Goal: Task Accomplishment & Management: Use online tool/utility

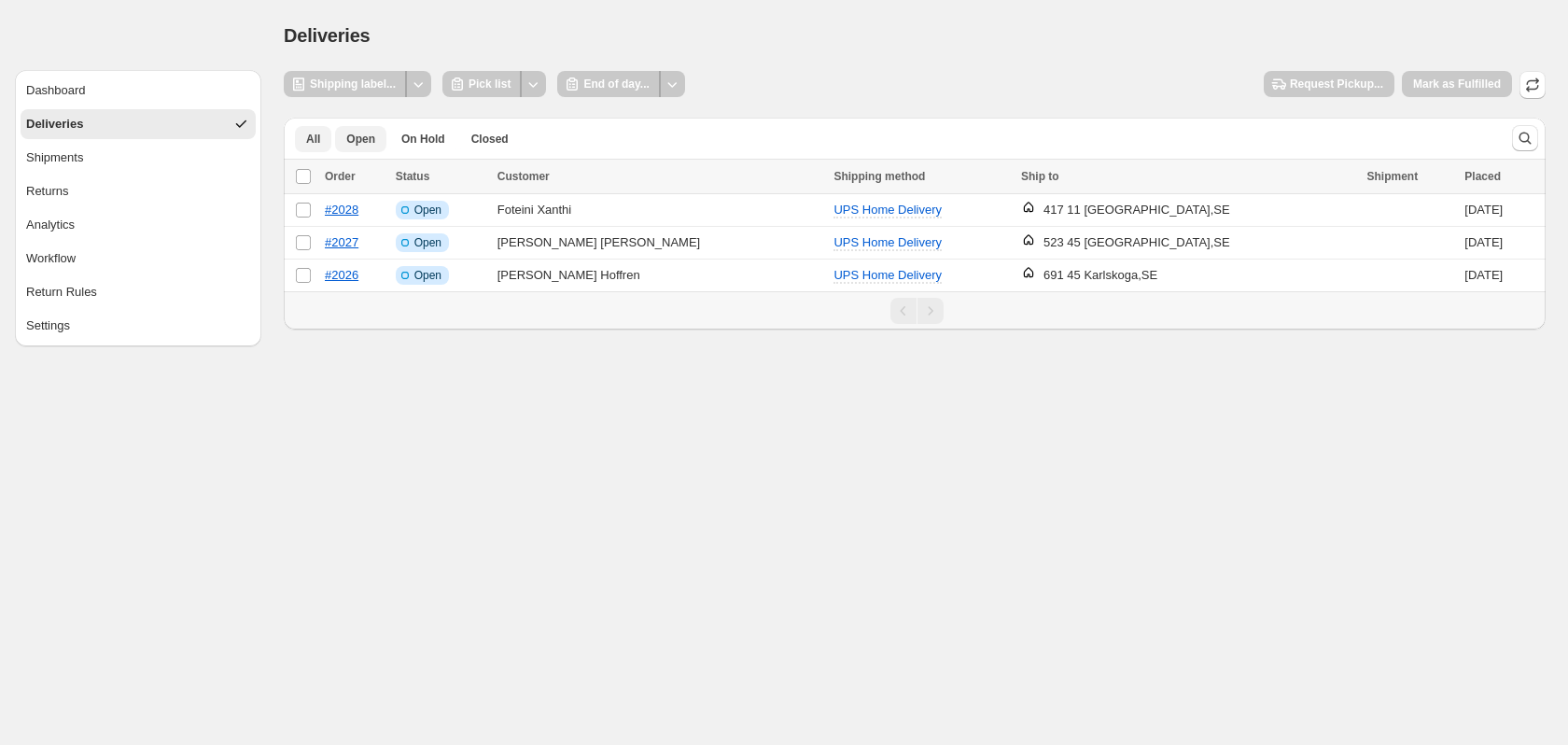
click at [306, 137] on span "All" at bounding box center [313, 138] width 14 height 15
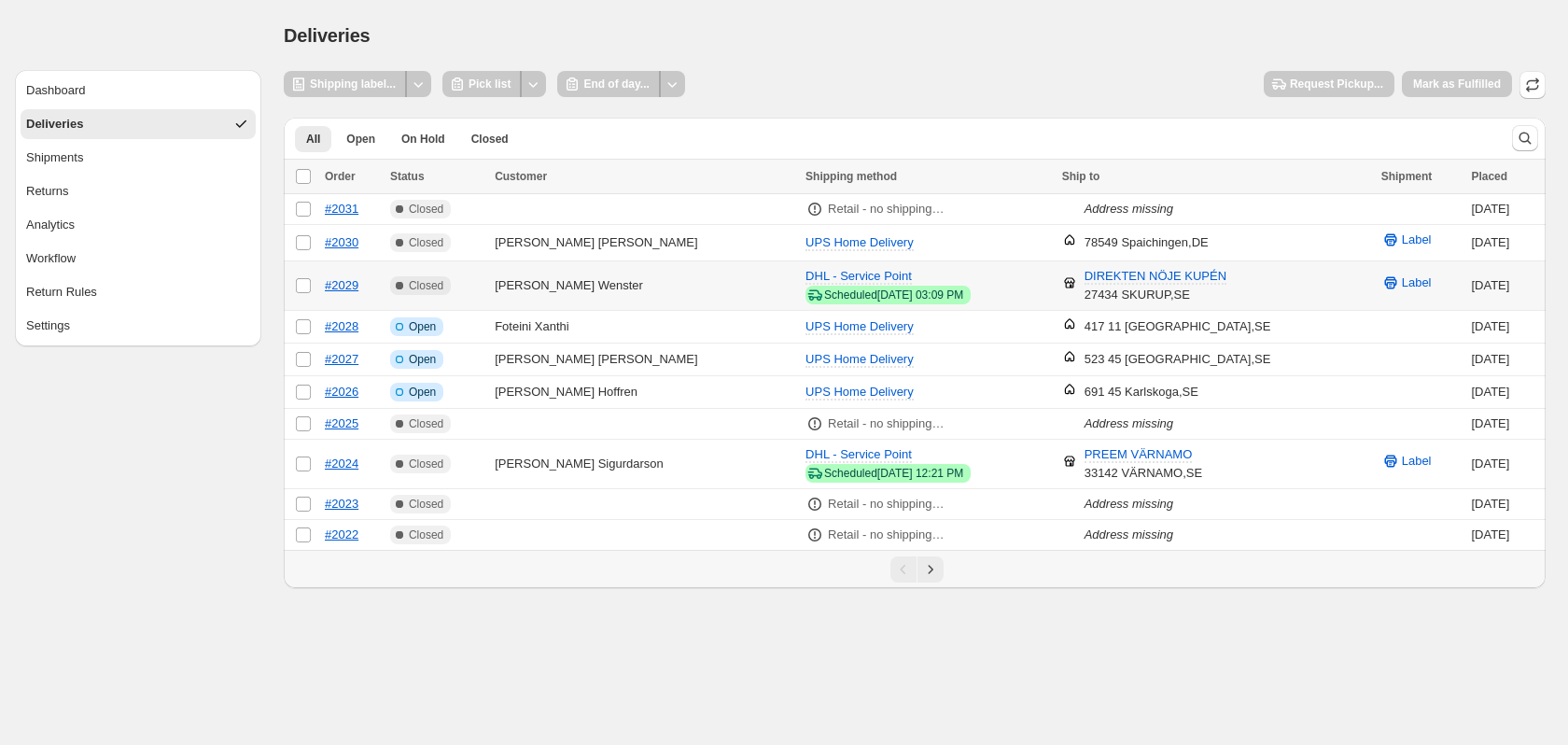
click at [489, 292] on td "Complete Closed" at bounding box center [437, 286] width 105 height 49
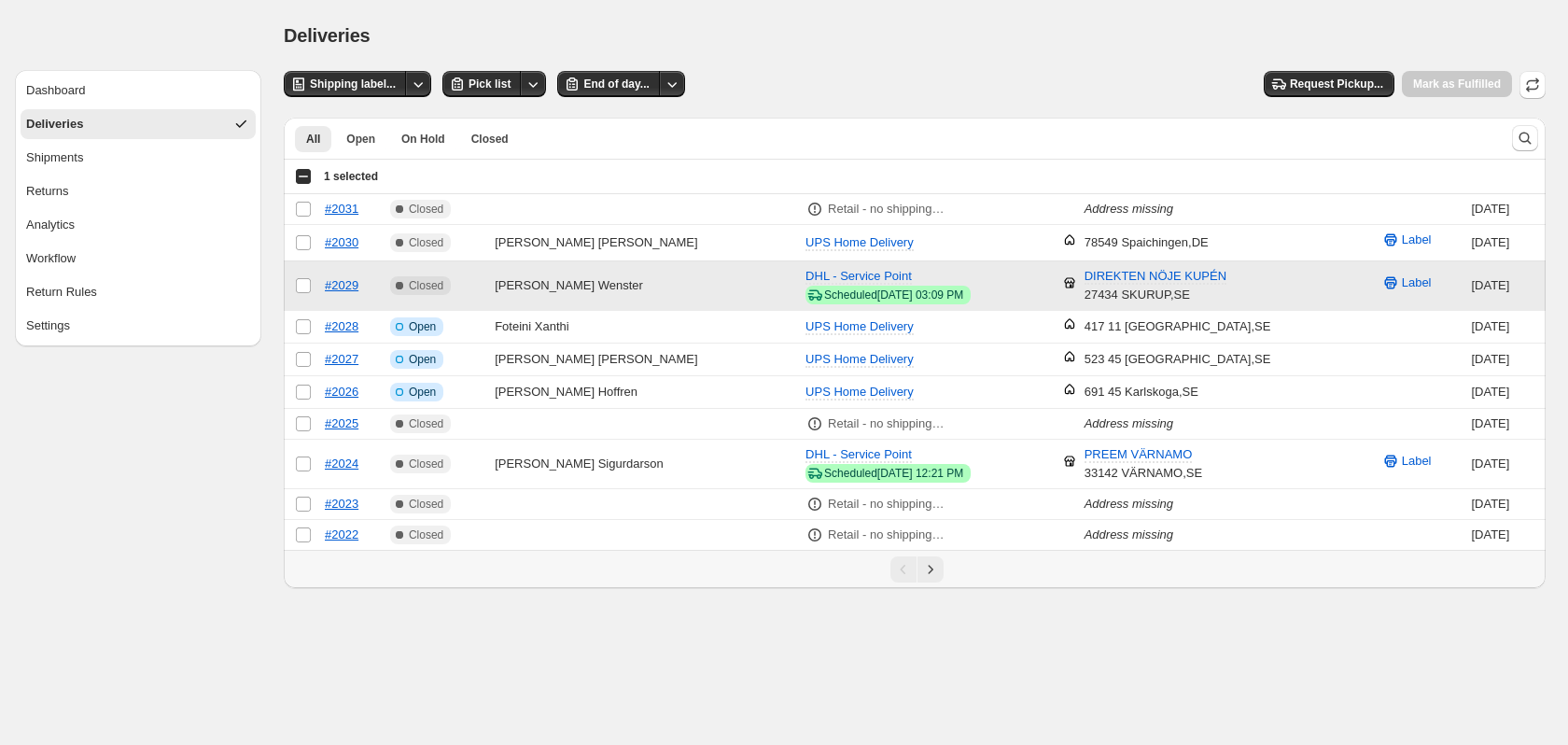
click at [314, 289] on td "Select order" at bounding box center [301, 286] width 35 height 49
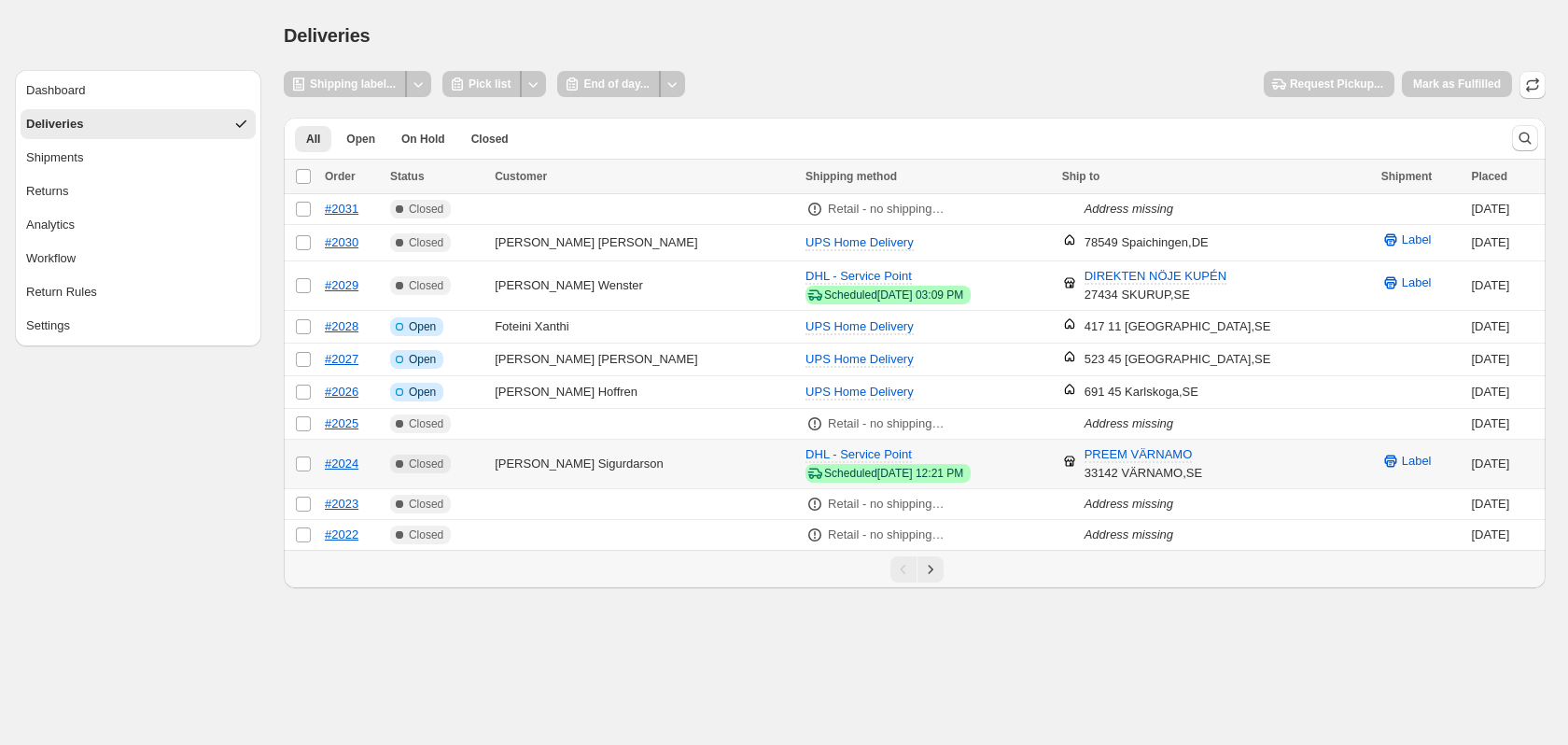
drag, startPoint x: 718, startPoint y: 733, endPoint x: 553, endPoint y: 473, distance: 307.9
click at [553, 473] on td "Isak Sigurdarson" at bounding box center [644, 464] width 311 height 49
select select "********"
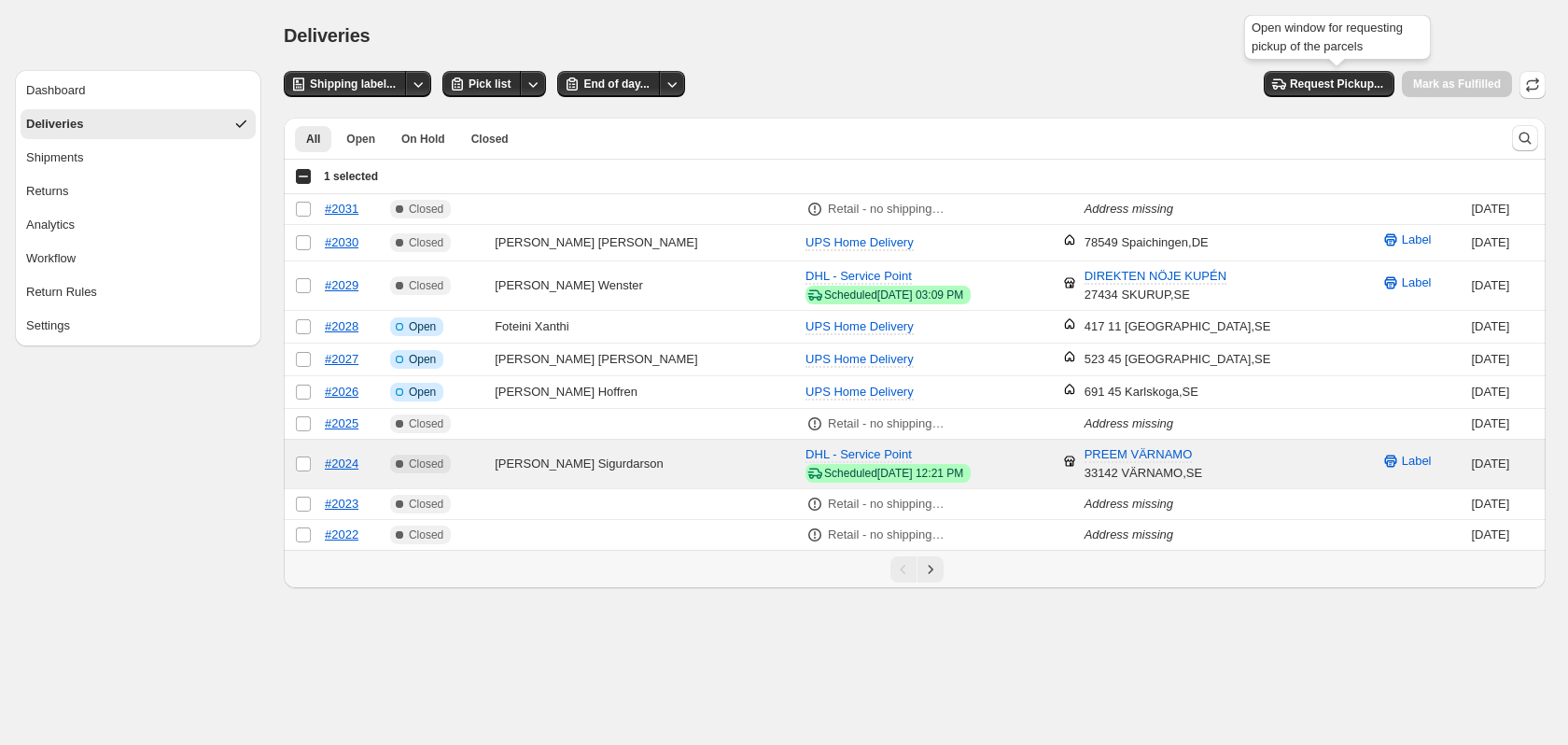
click at [1318, 97] on span "Request Pickup..." at bounding box center [1329, 84] width 131 height 28
click at [1323, 85] on span "Request Pickup..." at bounding box center [1335, 83] width 93 height 15
click at [1036, 71] on div "Shipping label... Pick list End of day... Request Pickup... Mark as Fulfilled" at bounding box center [915, 84] width 1262 height 28
